Goal: Information Seeking & Learning: Learn about a topic

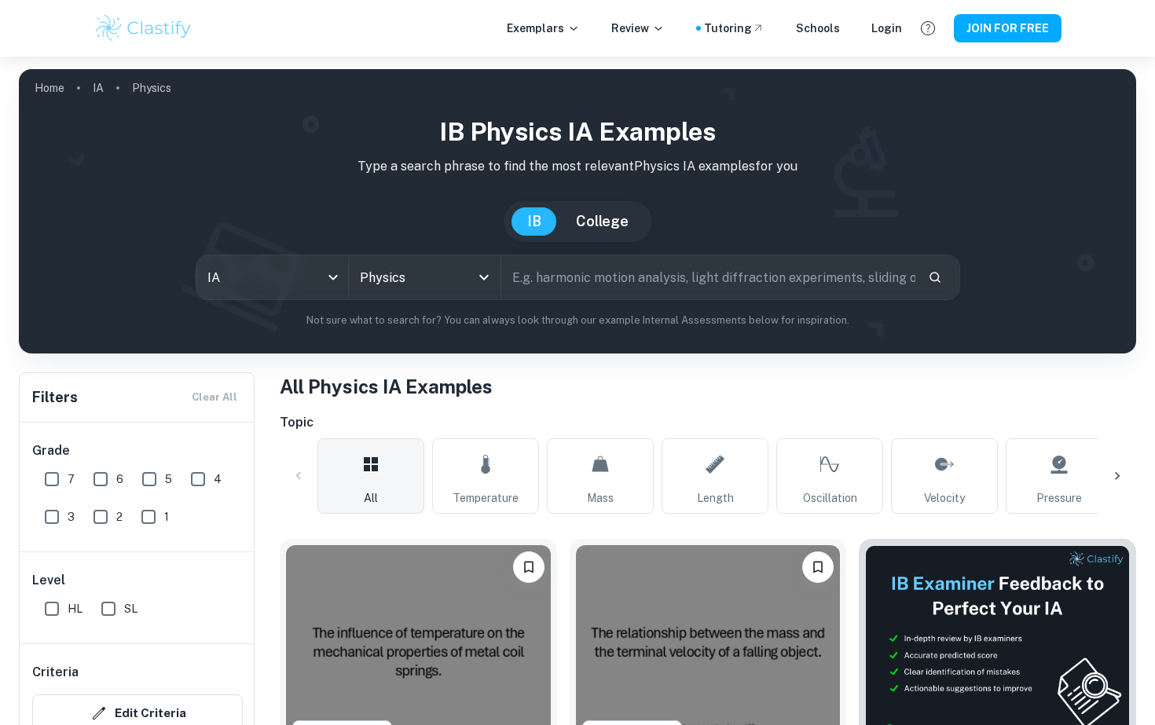
scroll to position [665, 0]
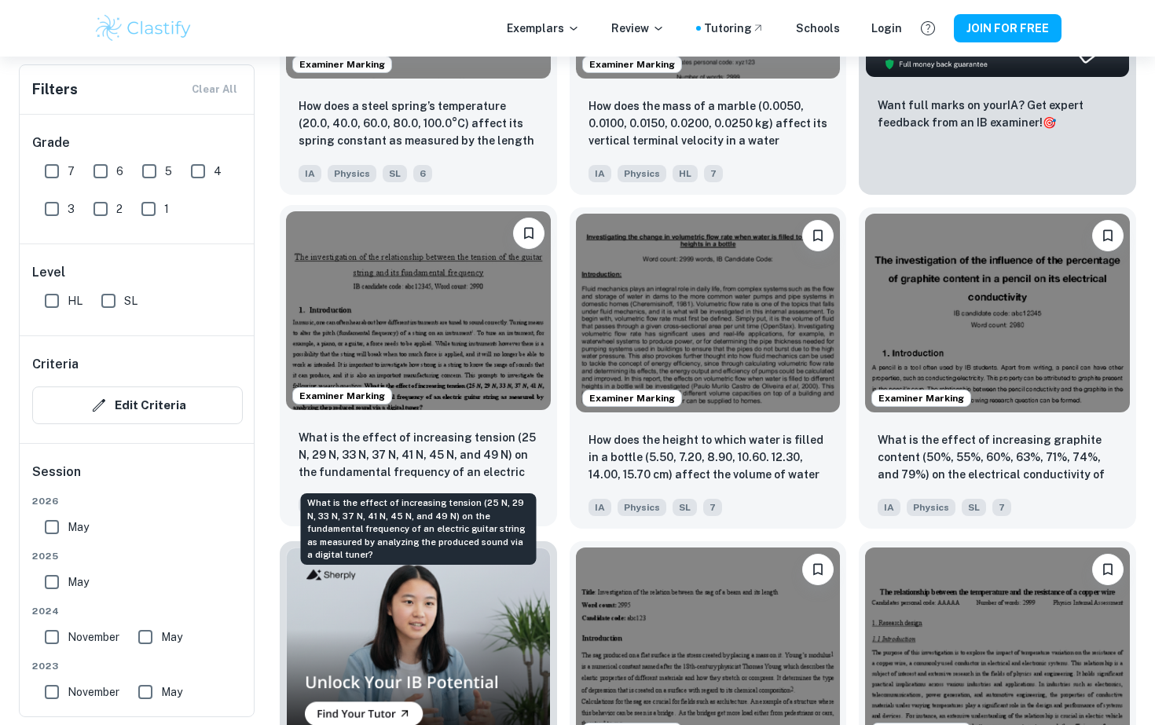
click at [427, 445] on p "What is the effect of increasing tension (25 N, 29 N, 33 N, 37 N, 41 N, 45 N, a…" at bounding box center [419, 455] width 240 height 53
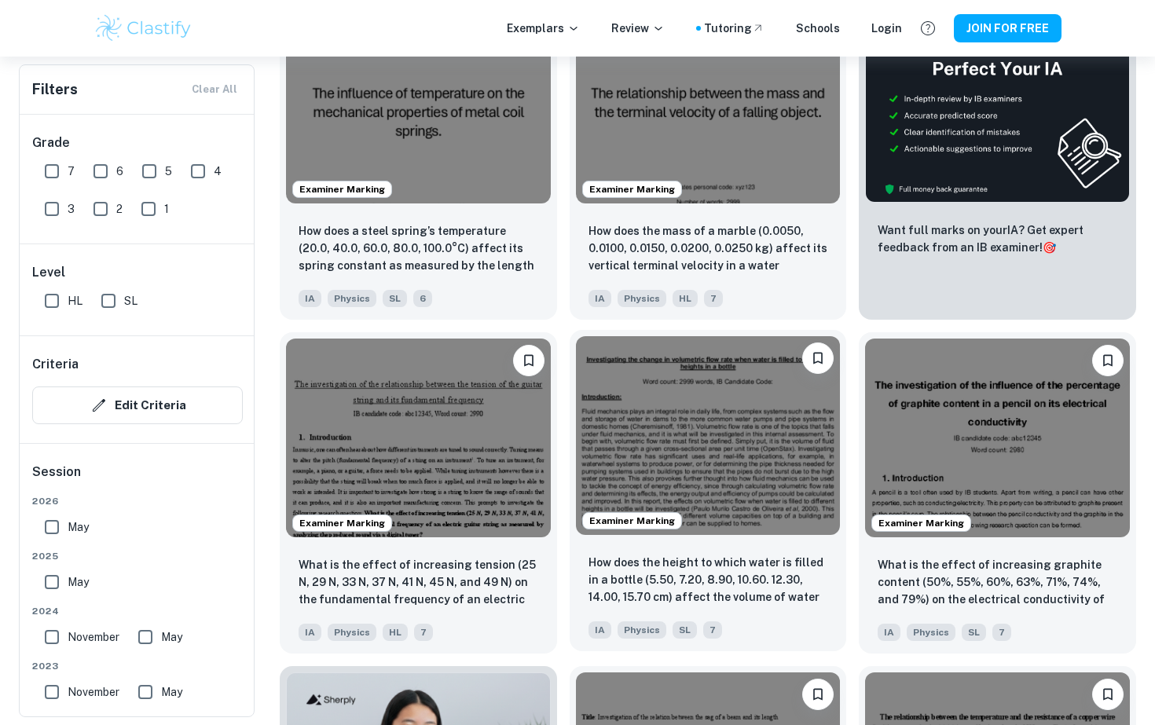
scroll to position [530, 0]
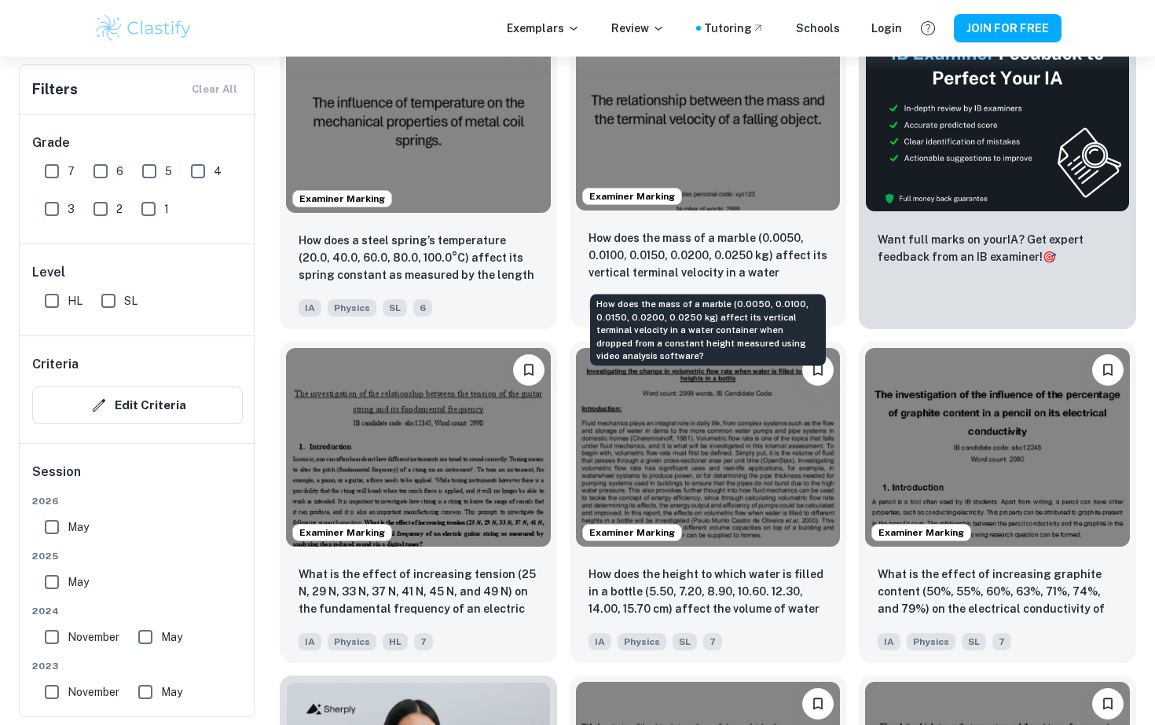
click at [748, 281] on p "How does the mass of a marble (0.0050, 0.0100, 0.0150, 0.0200, 0.0250 kg) affec…" at bounding box center [708, 255] width 240 height 53
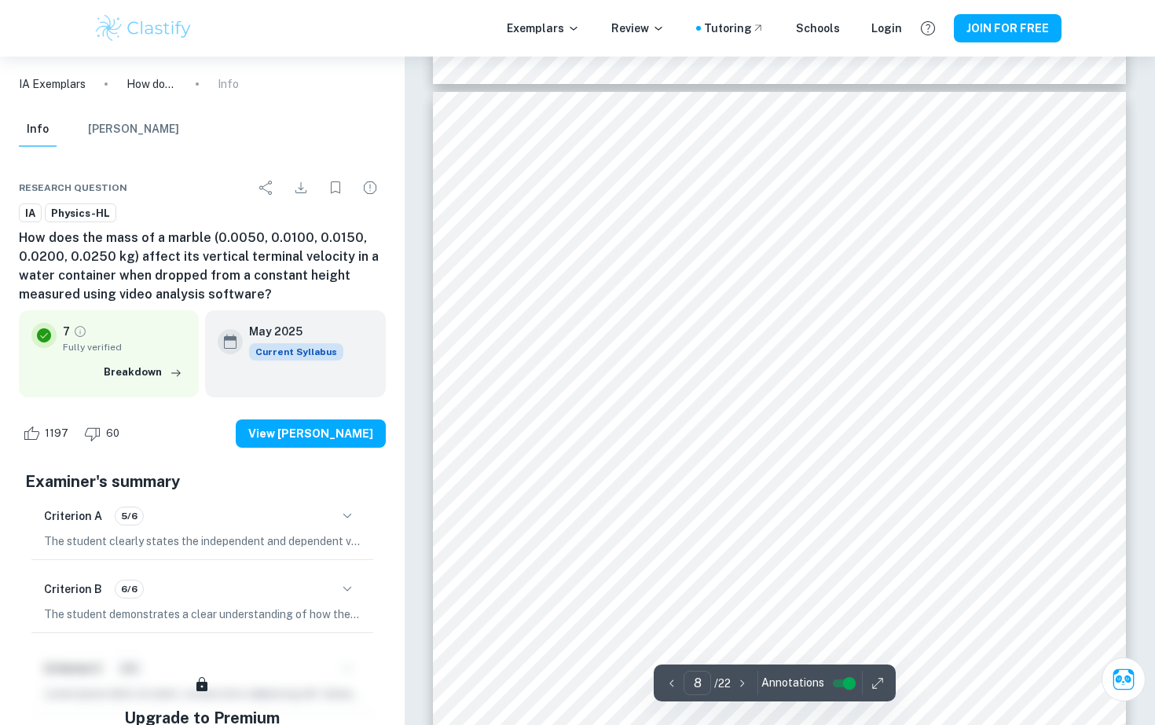
scroll to position [7791, 0]
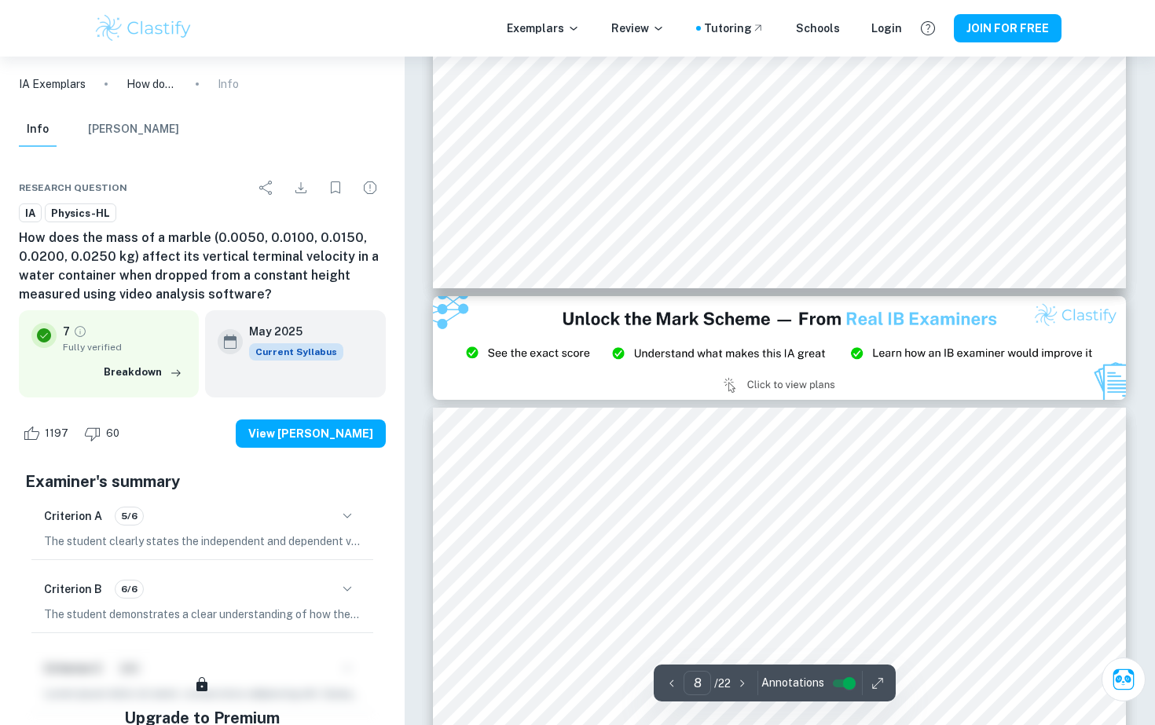
type input "9"
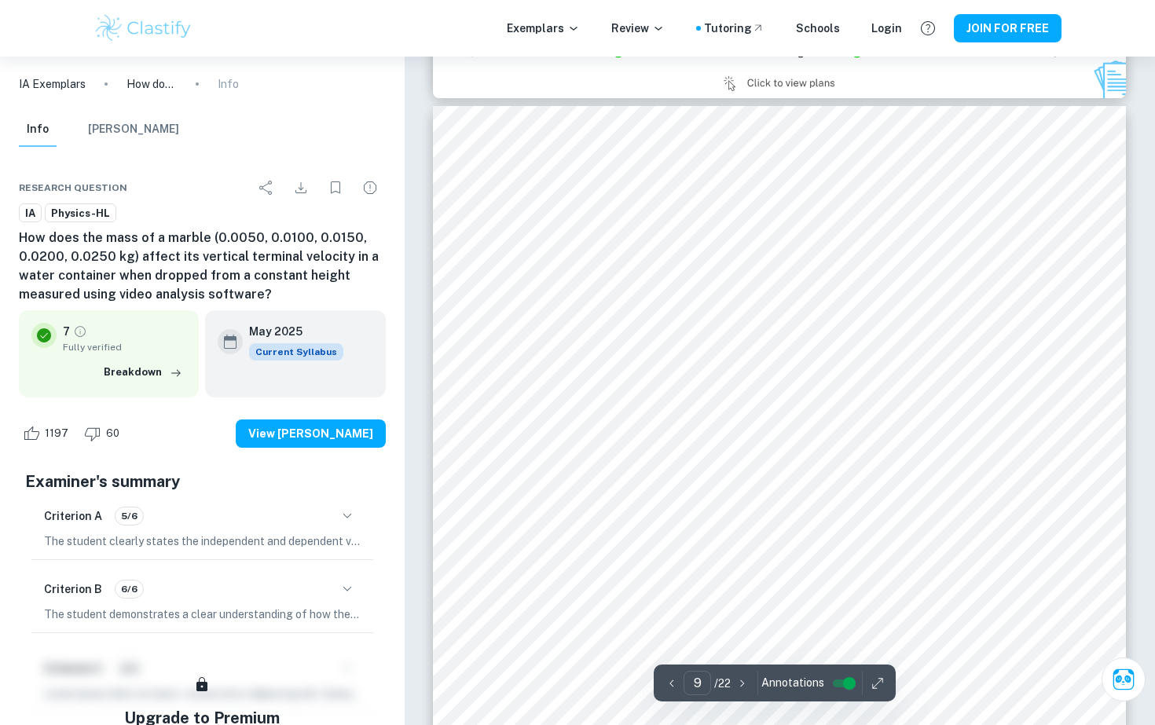
scroll to position [8381, 0]
